Goal: Transaction & Acquisition: Subscribe to service/newsletter

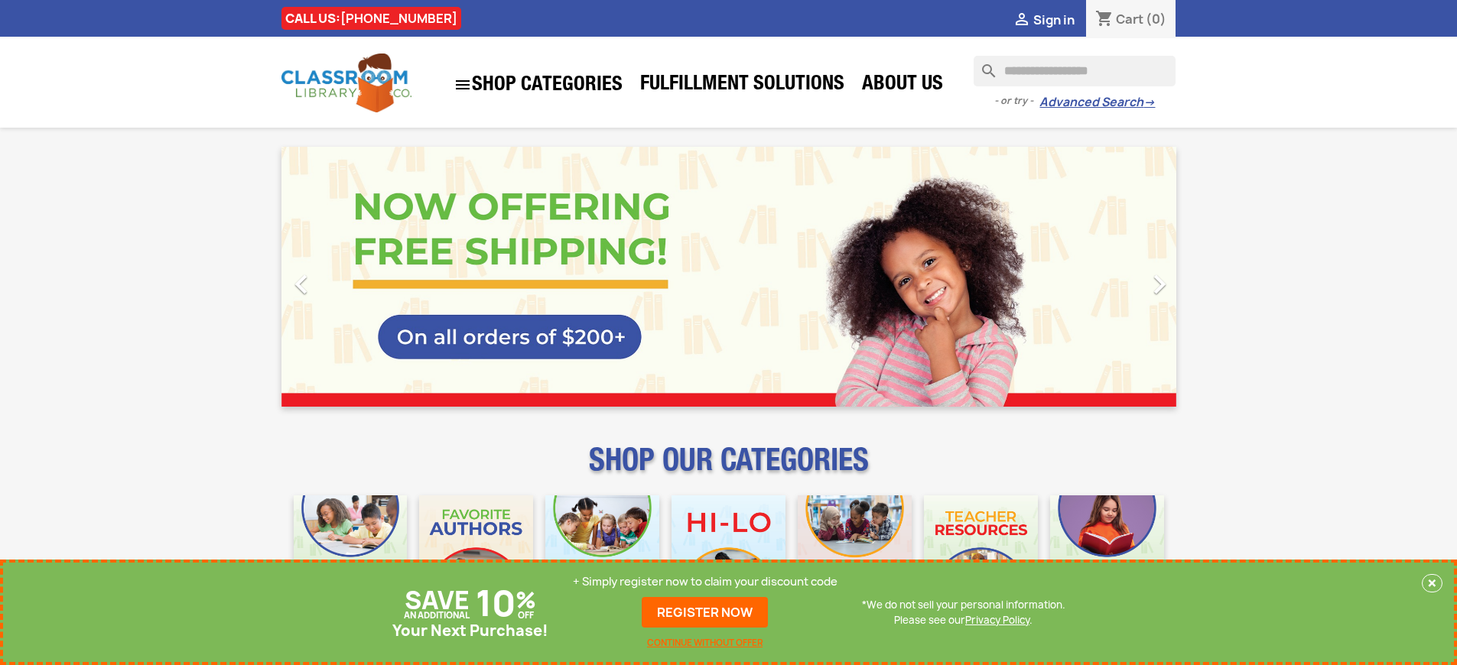
click at [709, 582] on p "+ Simply register now to claim your discount code" at bounding box center [705, 581] width 265 height 15
click at [709, 590] on p "+ Simply register now to claim your discount code" at bounding box center [705, 581] width 265 height 15
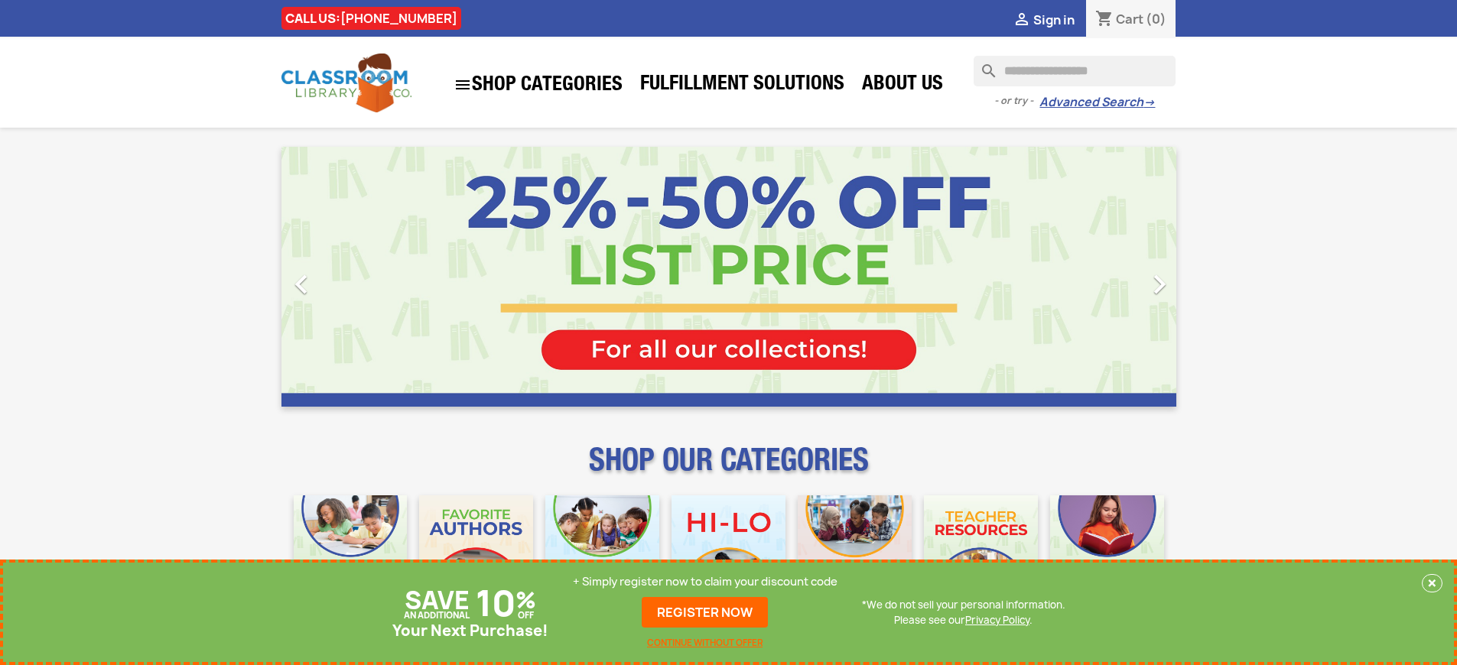
click at [709, 582] on p "+ Simply register now to claim your discount code" at bounding box center [705, 581] width 265 height 15
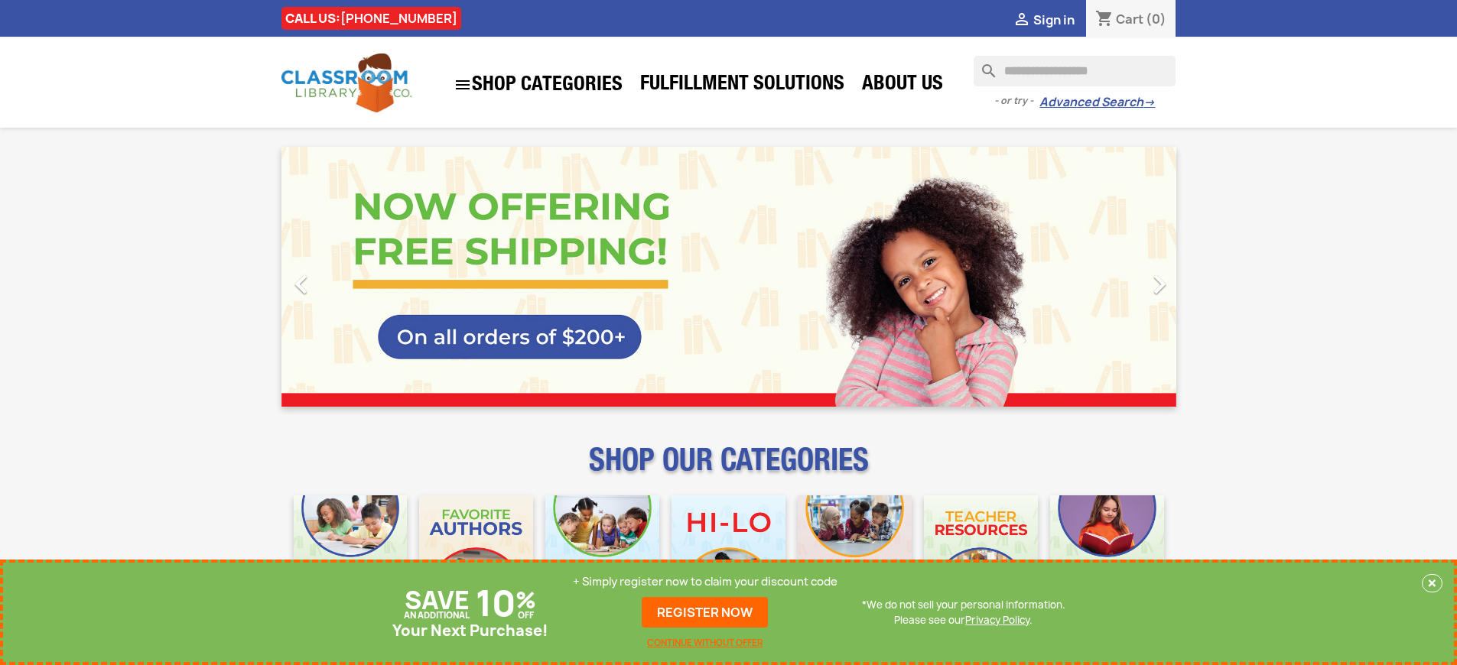
click at [709, 582] on p "+ Simply register now to claim your discount code" at bounding box center [705, 581] width 265 height 15
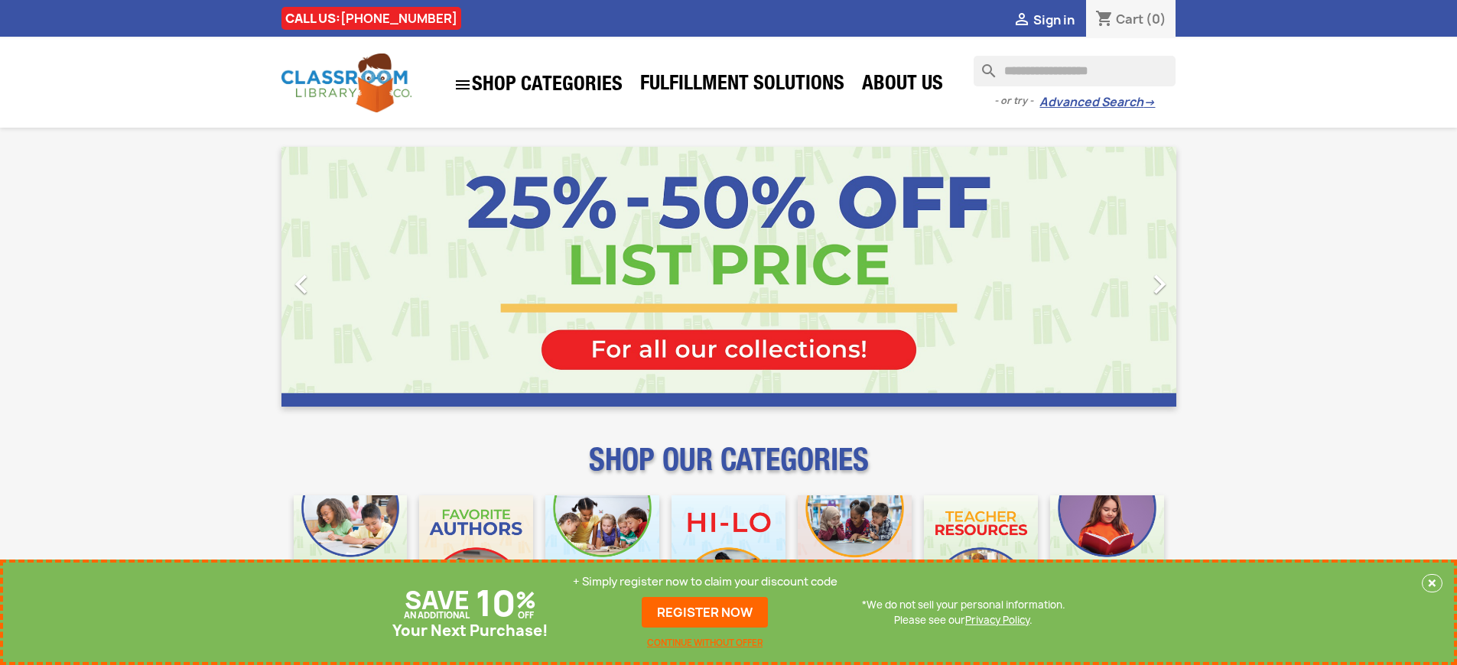
click at [709, 582] on p "+ Simply register now to claim your discount code" at bounding box center [705, 581] width 265 height 15
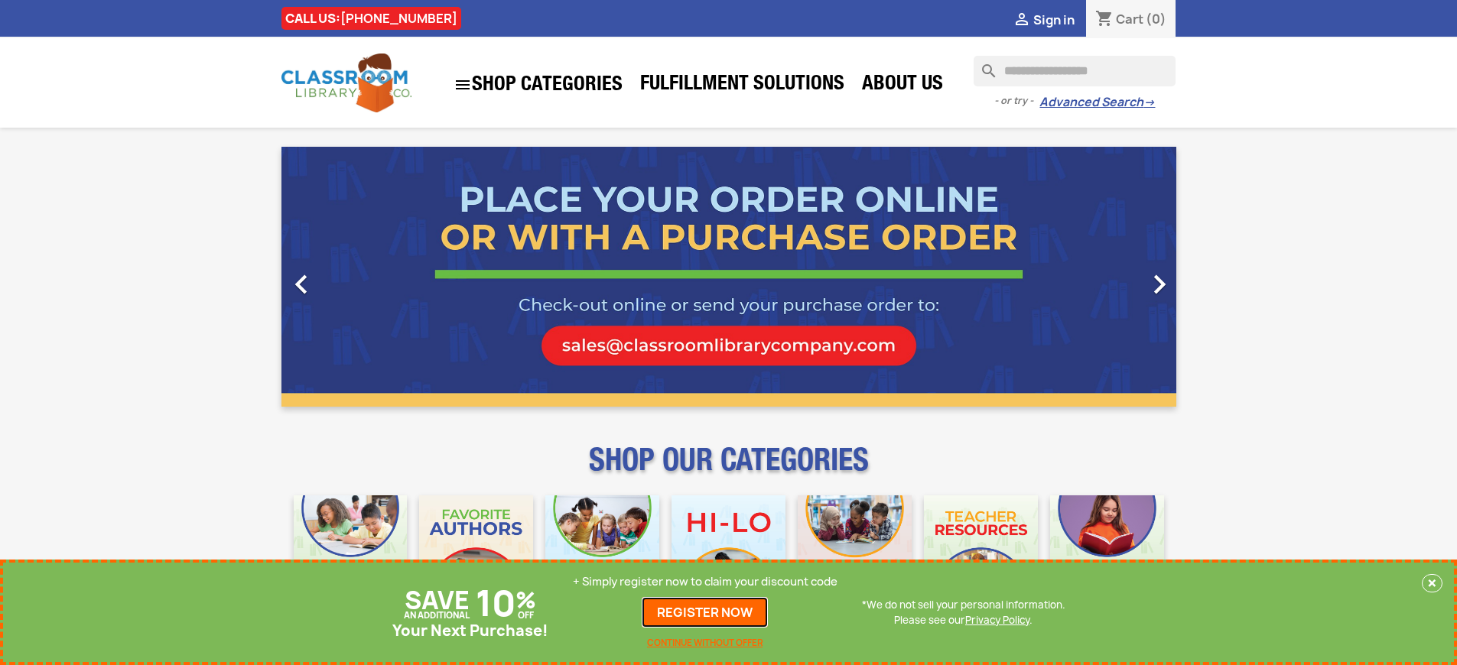
click at [709, 612] on link "REGISTER NOW" at bounding box center [705, 612] width 126 height 31
click at [709, 582] on p "+ Simply register now to claim your discount code" at bounding box center [705, 581] width 265 height 15
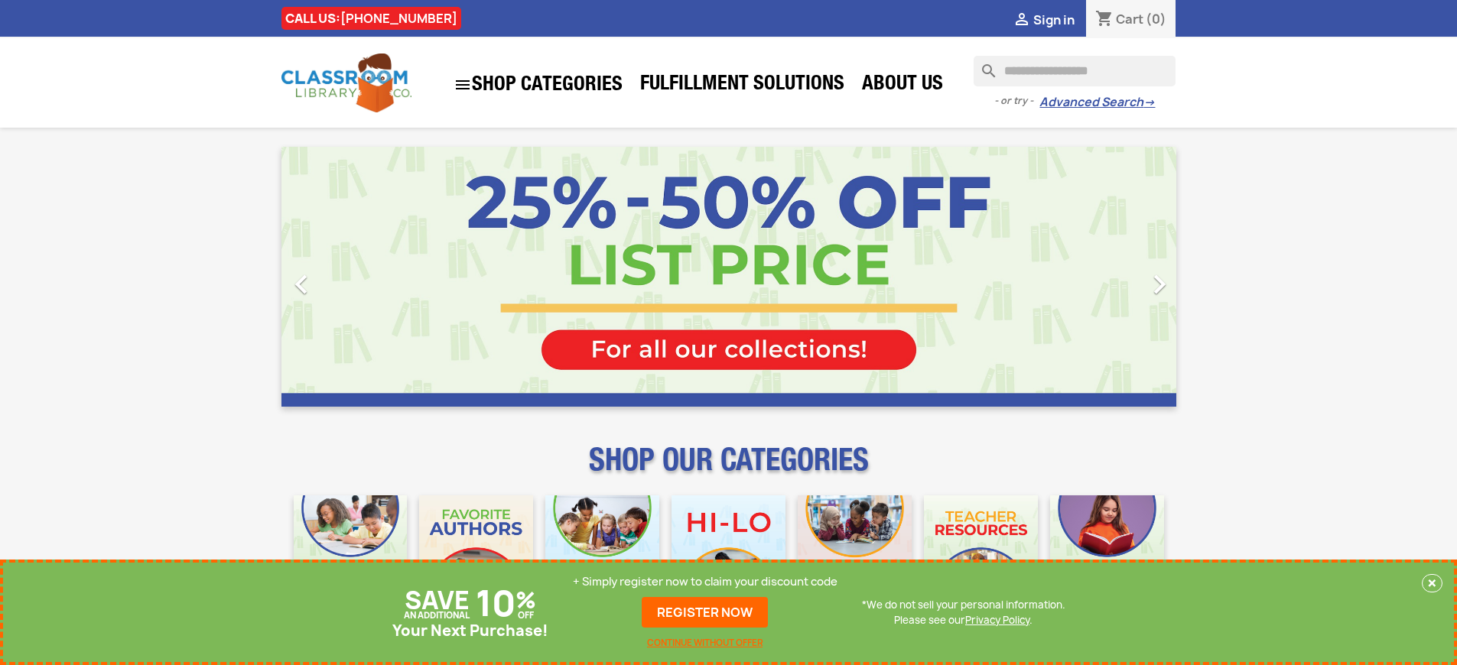
click at [709, 582] on p "+ Simply register now to claim your discount code" at bounding box center [705, 581] width 265 height 15
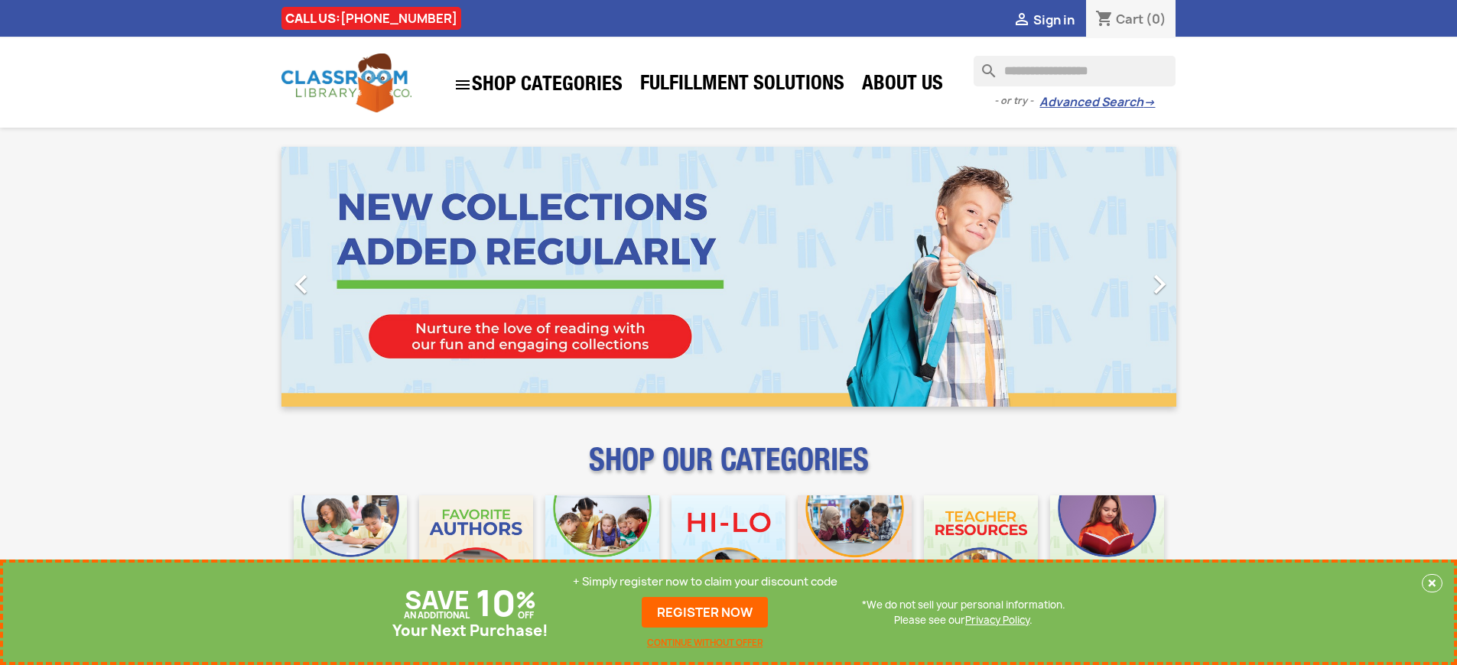
click at [709, 582] on p "+ Simply register now to claim your discount code" at bounding box center [705, 581] width 265 height 15
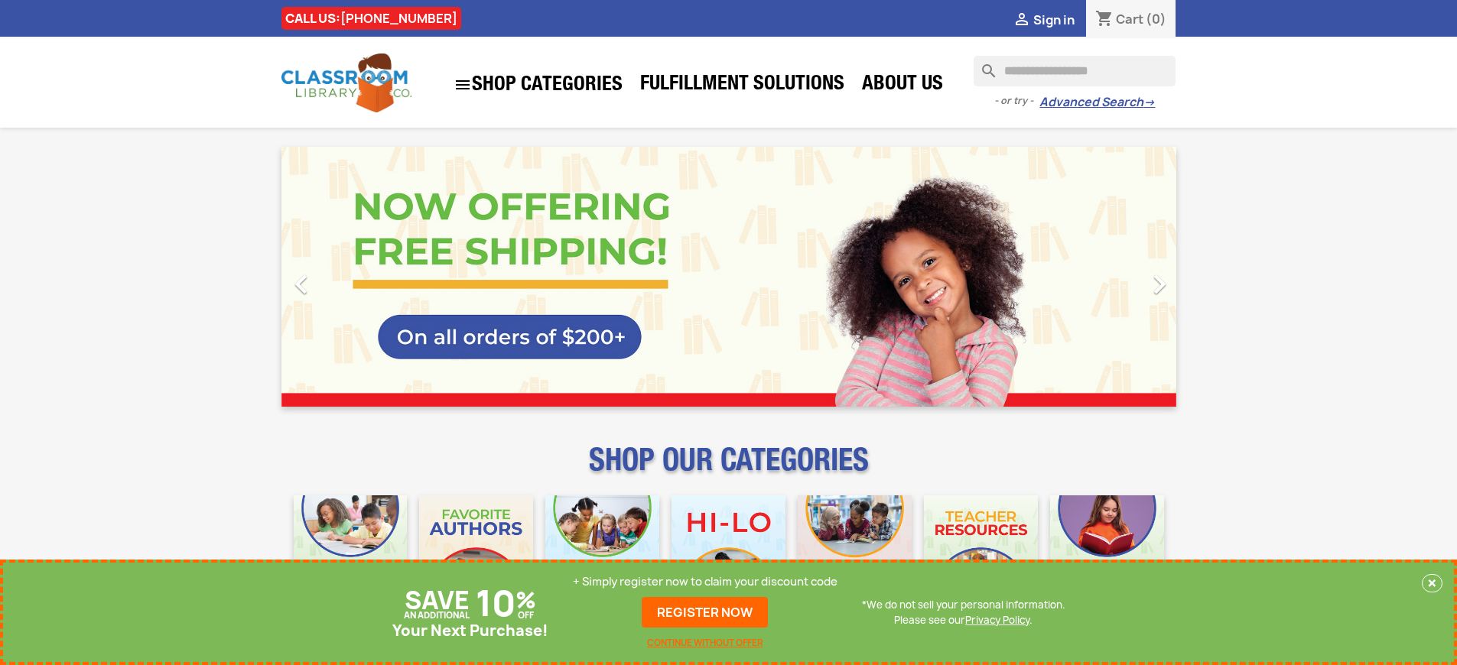
click at [709, 582] on p "+ Simply register now to claim your discount code" at bounding box center [705, 581] width 265 height 15
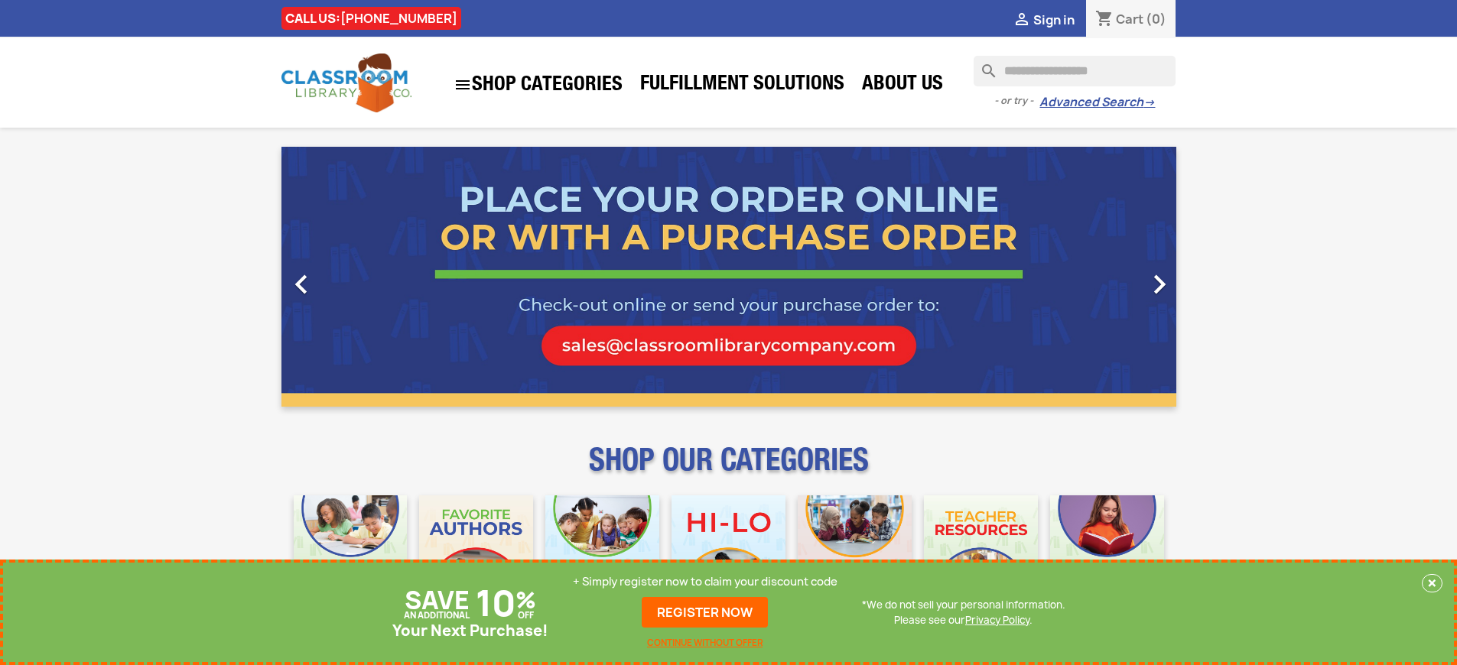
click at [709, 582] on p "+ Simply register now to claim your discount code" at bounding box center [705, 581] width 265 height 15
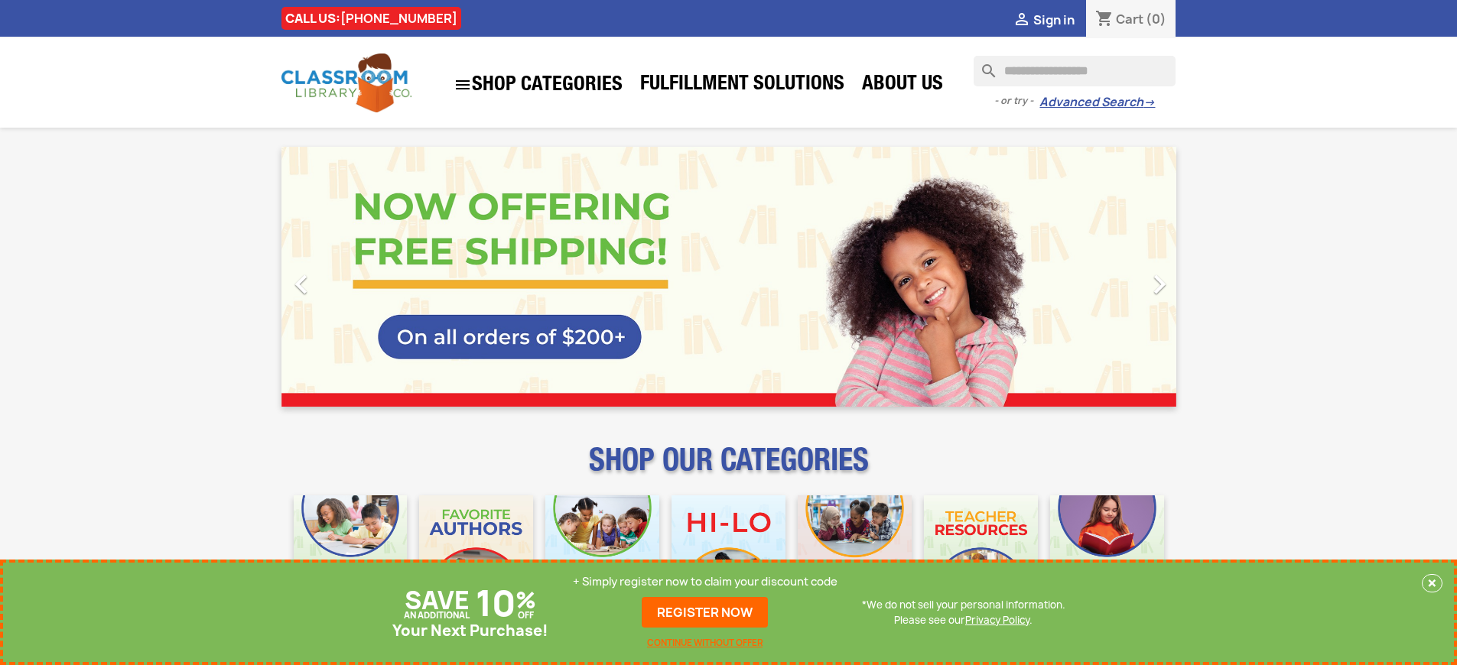
click at [709, 582] on p "+ Simply register now to claim your discount code" at bounding box center [705, 581] width 265 height 15
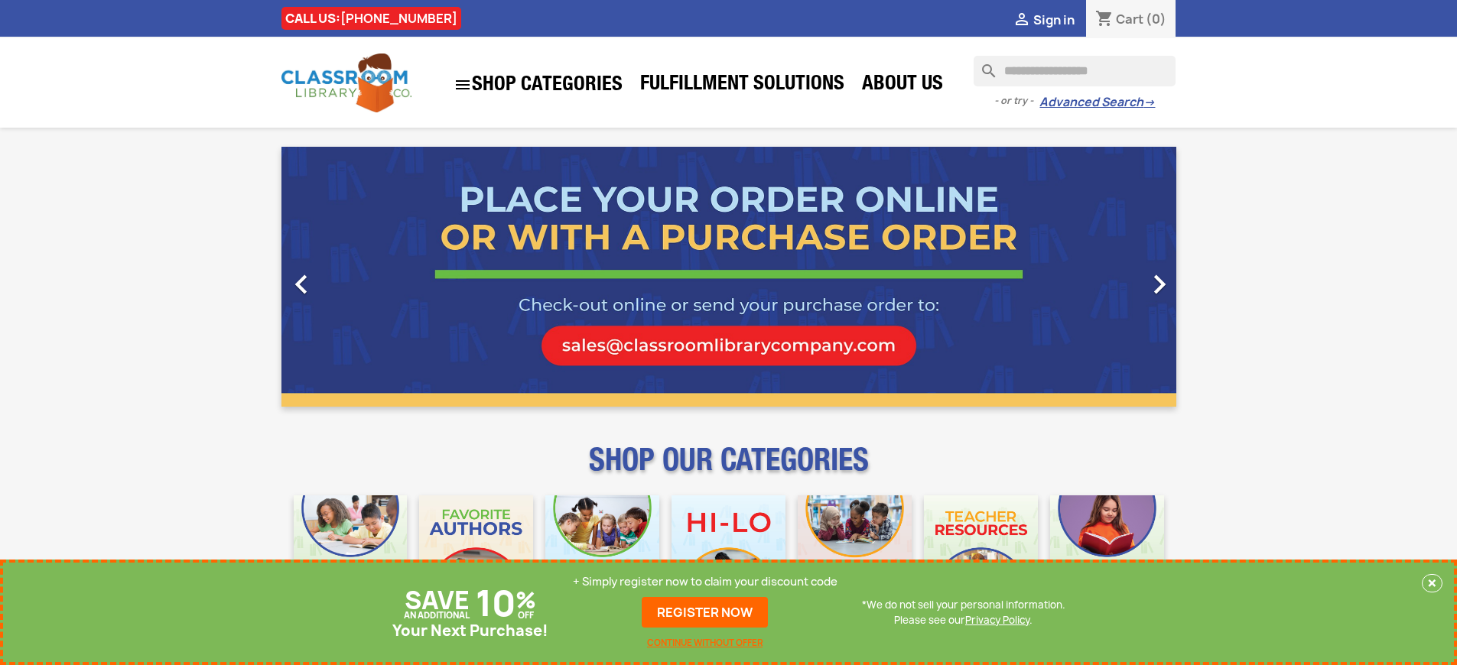
click at [709, 582] on p "+ Simply register now to claim your discount code" at bounding box center [705, 581] width 265 height 15
click at [709, 612] on link "REGISTER NOW" at bounding box center [705, 612] width 126 height 31
